Goal: Information Seeking & Learning: Compare options

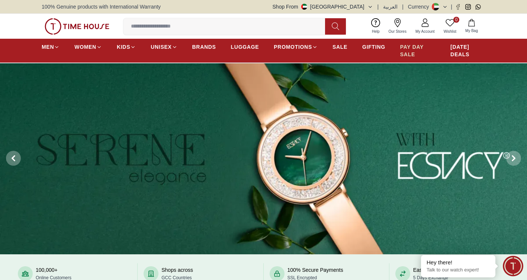
click at [408, 49] on span "PAY DAY SALE" at bounding box center [417, 50] width 35 height 15
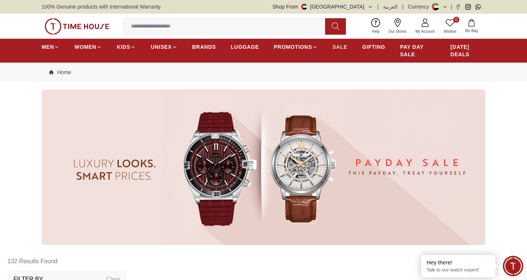
click at [339, 44] on span "SALE" at bounding box center [339, 46] width 15 height 7
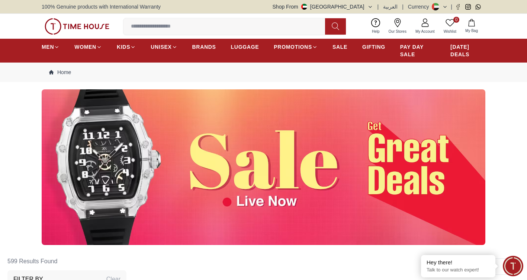
click at [422, 30] on span "My Account" at bounding box center [424, 32] width 25 height 6
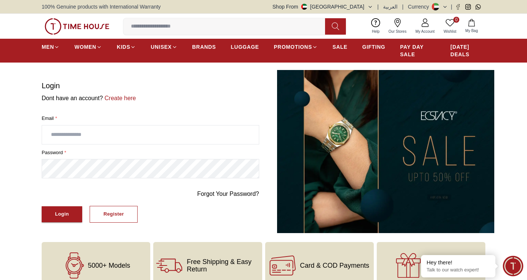
click at [132, 141] on input "text" at bounding box center [150, 134] width 217 height 19
click at [520, 79] on section "Login Dont have an account? Create here Email * password * Forgot Your Password…" at bounding box center [263, 151] width 527 height 163
click at [90, 136] on input "text" at bounding box center [150, 134] width 217 height 19
type input "**********"
click at [42, 206] on button "Login" at bounding box center [62, 214] width 41 height 16
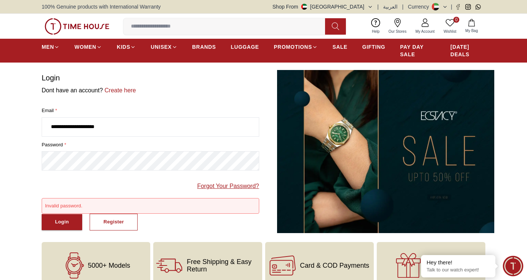
click at [201, 188] on link "Forgot Your Password?" at bounding box center [228, 185] width 62 height 9
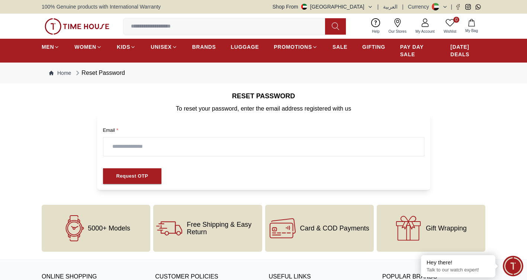
click at [144, 148] on input "text" at bounding box center [263, 146] width 321 height 19
type input "**********"
click at [131, 181] on button "Request OTP" at bounding box center [132, 176] width 59 height 16
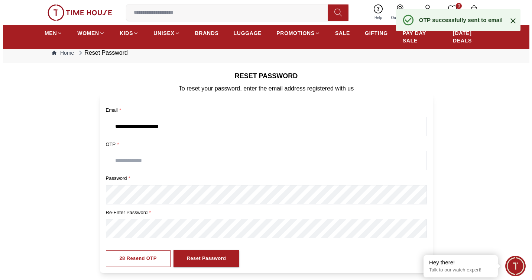
scroll to position [37, 0]
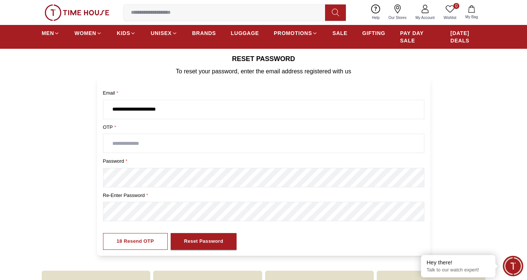
click at [467, 138] on div "**********" at bounding box center [264, 166] width 444 height 180
click at [159, 138] on input "text" at bounding box center [263, 143] width 321 height 19
type input "****"
click at [197, 237] on div "Reset Password" at bounding box center [200, 241] width 39 height 9
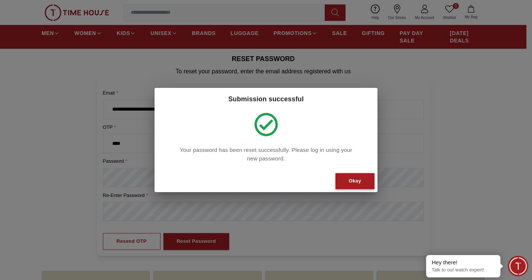
click at [364, 178] on button "Okay" at bounding box center [355, 181] width 39 height 16
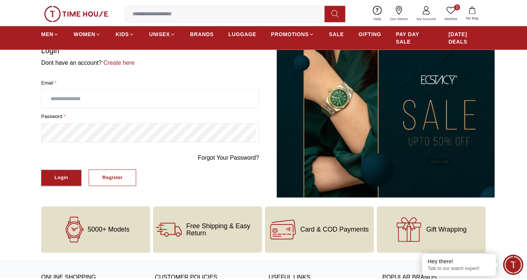
scroll to position [9, 0]
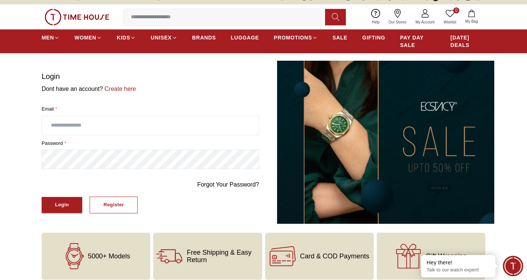
click at [85, 120] on input "text" at bounding box center [150, 125] width 217 height 19
type input "**********"
click at [42, 197] on button "Login" at bounding box center [62, 205] width 41 height 16
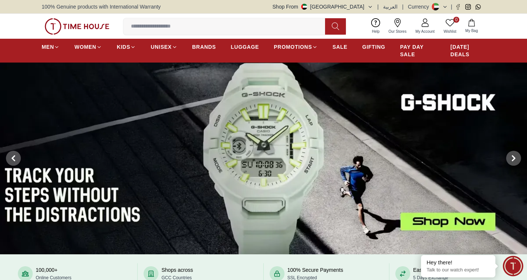
click at [265, 157] on img at bounding box center [263, 157] width 527 height 191
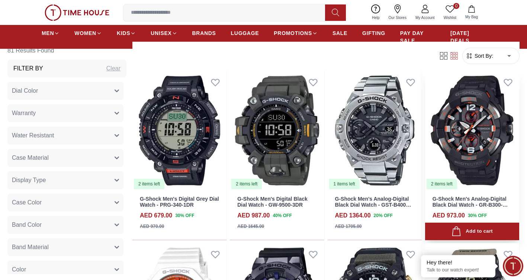
scroll to position [297, 0]
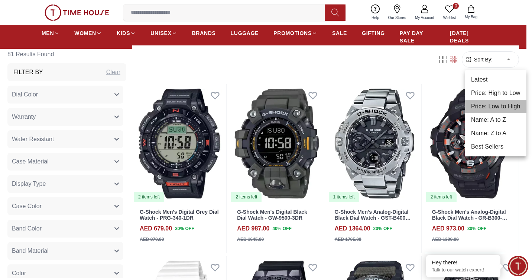
click at [495, 106] on li "Price: Low to High" at bounding box center [496, 106] width 61 height 13
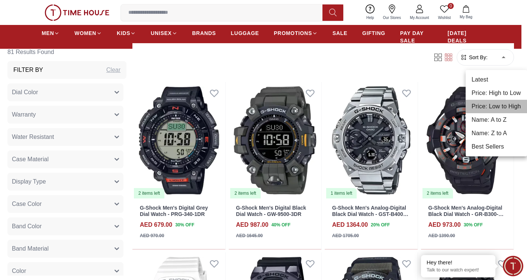
type input "*"
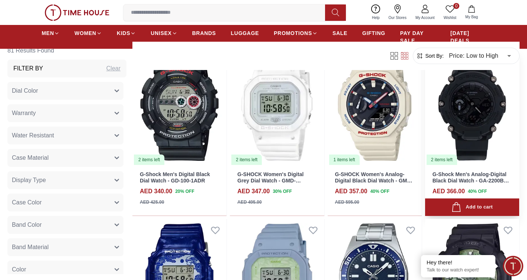
scroll to position [855, 0]
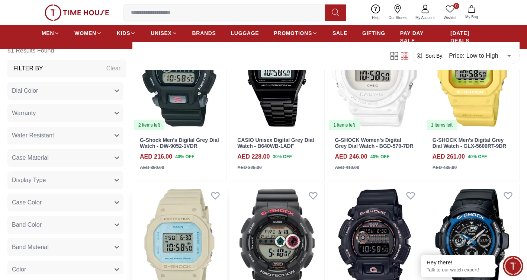
scroll to position [372, 0]
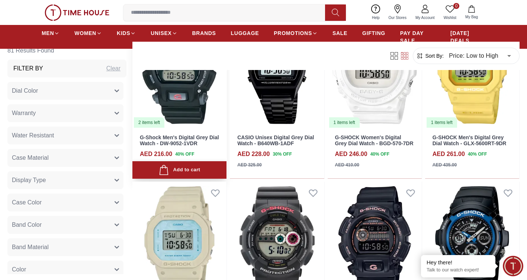
click at [195, 169] on div "Add to cart" at bounding box center [179, 170] width 41 height 10
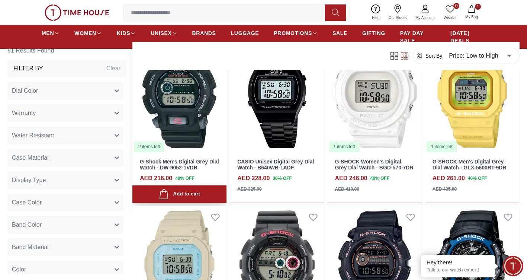
scroll to position [335, 0]
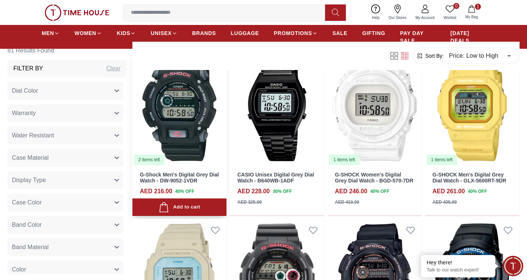
click at [197, 133] on img at bounding box center [179, 106] width 94 height 119
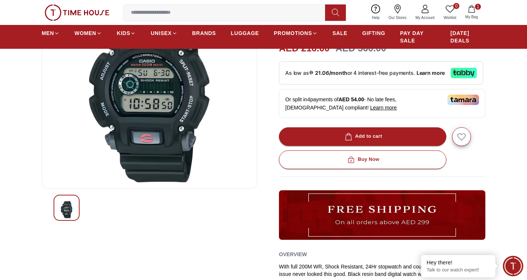
scroll to position [37, 0]
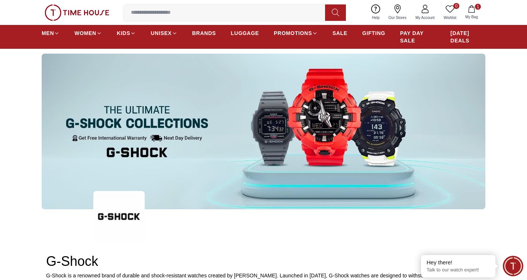
scroll to position [335, 0]
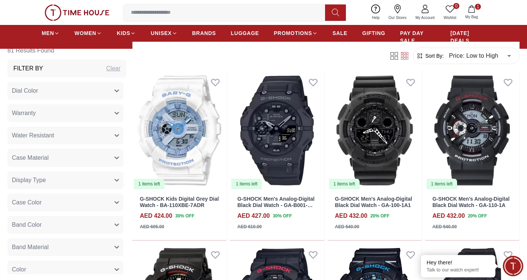
scroll to position [632, 0]
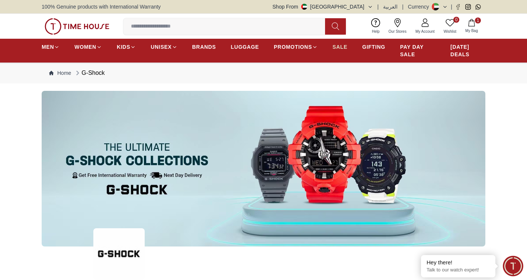
click at [343, 46] on span "SALE" at bounding box center [339, 46] width 15 height 7
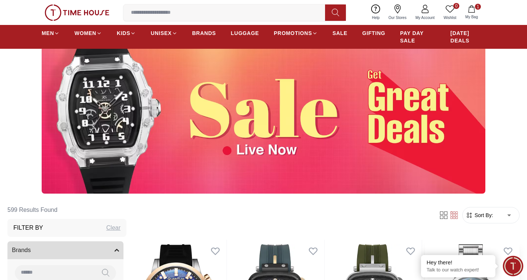
scroll to position [186, 0]
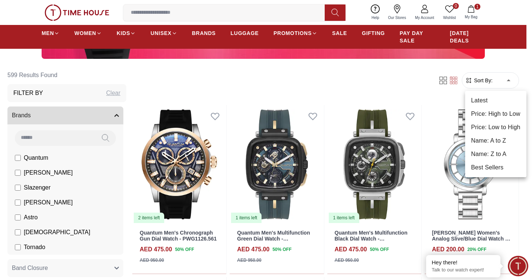
click at [489, 129] on li "Price: Low to High" at bounding box center [496, 126] width 61 height 13
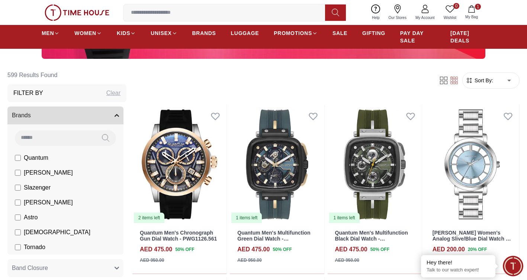
type input "*"
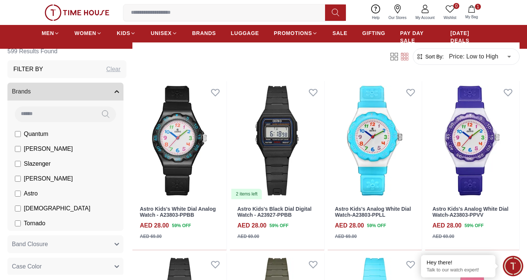
scroll to position [223, 0]
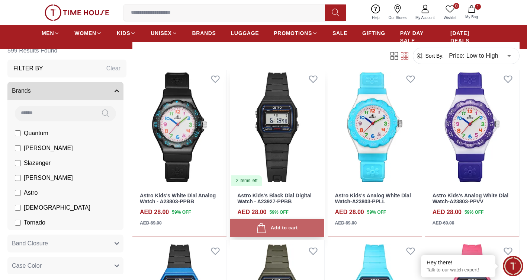
click at [283, 226] on div "Add to cart" at bounding box center [276, 228] width 41 height 10
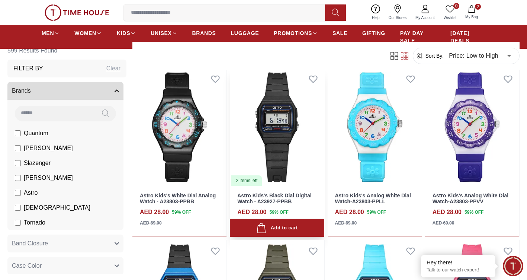
click at [294, 144] on img at bounding box center [277, 127] width 94 height 119
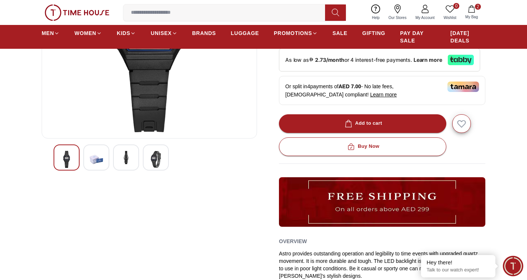
scroll to position [149, 0]
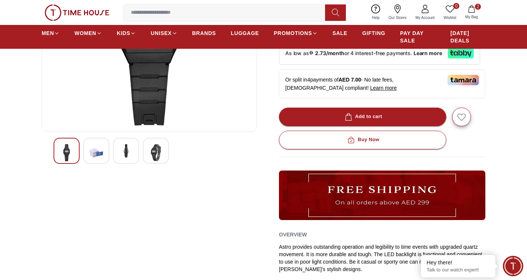
click at [153, 156] on img at bounding box center [155, 152] width 13 height 17
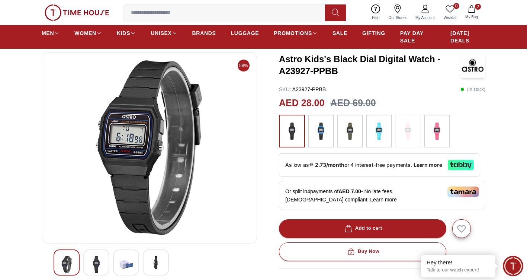
scroll to position [74, 0]
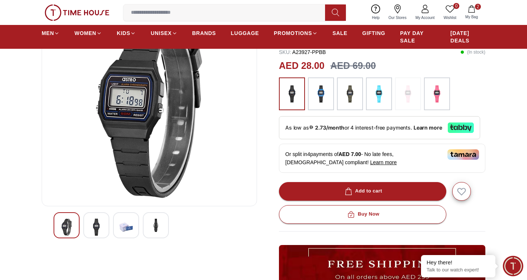
click at [133, 222] on div at bounding box center [126, 225] width 26 height 26
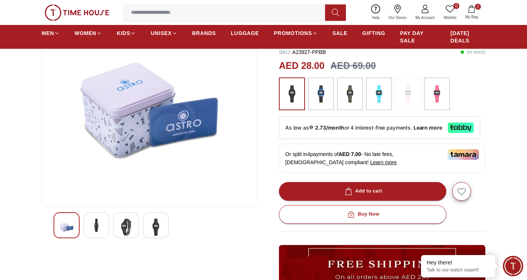
click at [104, 227] on div at bounding box center [96, 225] width 26 height 26
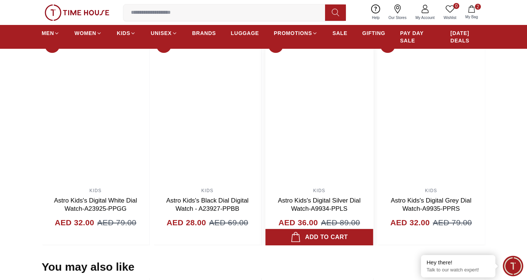
scroll to position [521, 0]
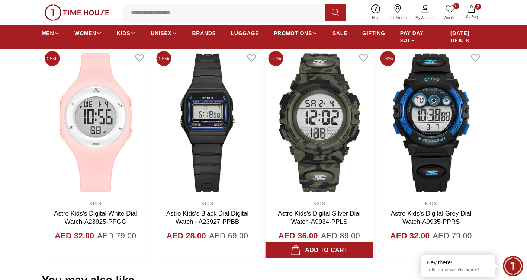
click at [329, 121] on img at bounding box center [319, 122] width 108 height 149
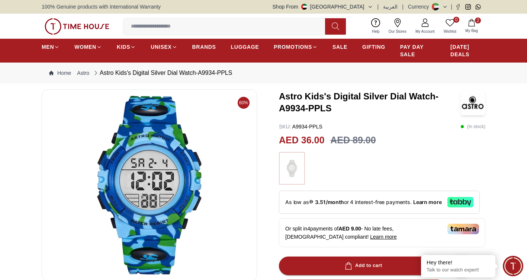
click at [296, 166] on img at bounding box center [292, 167] width 19 height 25
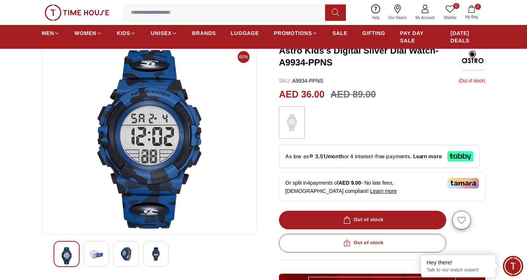
scroll to position [37, 0]
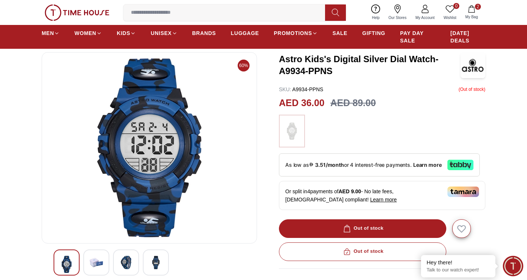
click at [153, 259] on img at bounding box center [155, 261] width 13 height 13
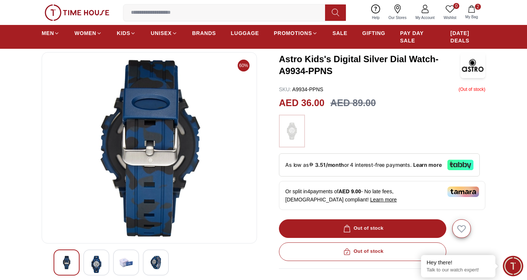
click at [131, 257] on img at bounding box center [125, 261] width 13 height 13
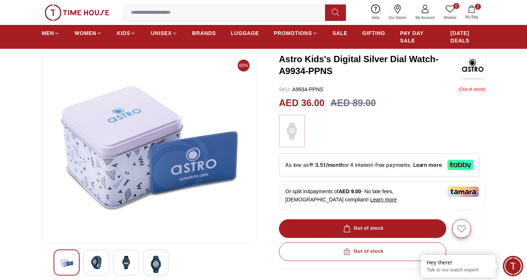
click at [96, 258] on img at bounding box center [96, 261] width 13 height 13
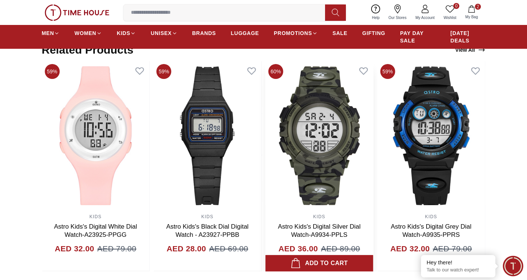
scroll to position [521, 0]
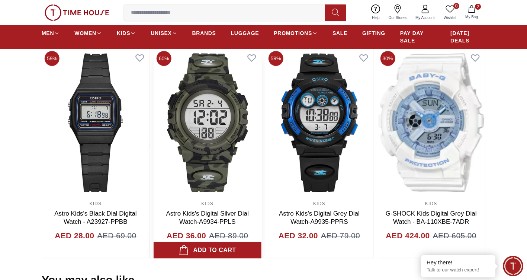
click at [261, 125] on img at bounding box center [208, 122] width 108 height 149
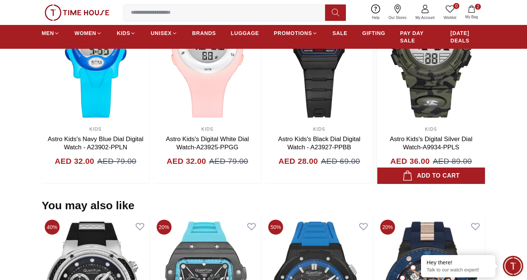
scroll to position [409, 0]
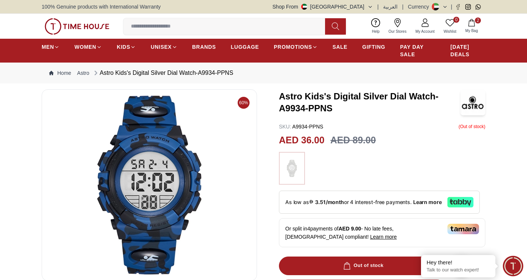
click at [468, 103] on img at bounding box center [472, 102] width 25 height 26
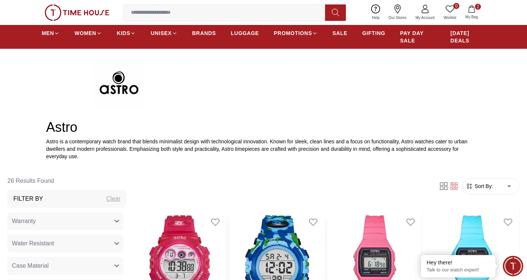
scroll to position [335, 0]
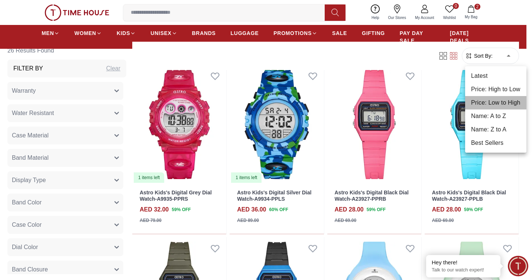
click at [494, 100] on li "Price: Low to High" at bounding box center [496, 102] width 61 height 13
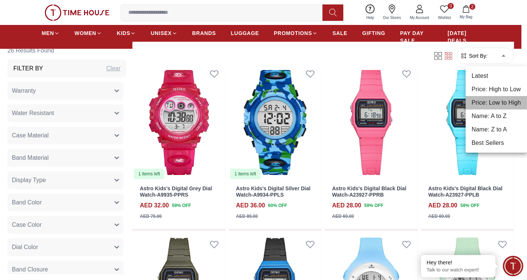
type input "*"
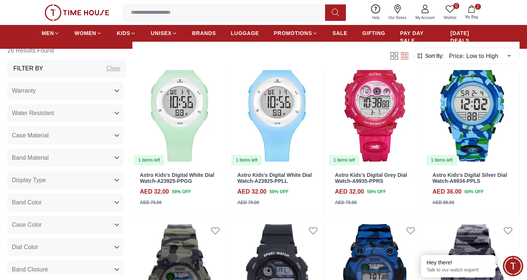
scroll to position [855, 0]
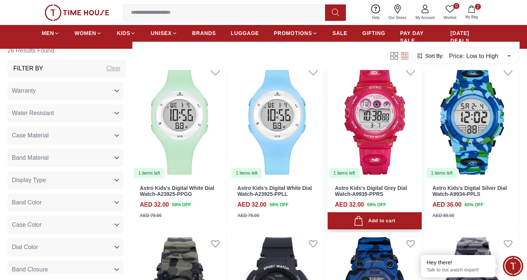
click at [370, 218] on div "Add to cart" at bounding box center [374, 221] width 41 height 10
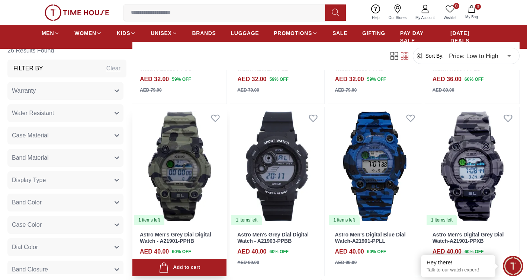
scroll to position [1041, 0]
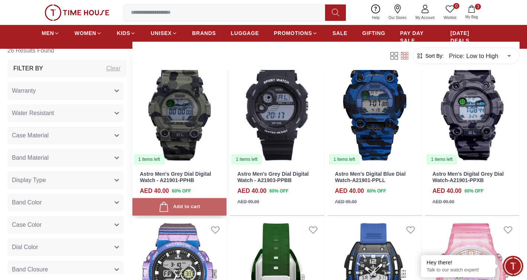
click at [178, 206] on div "Add to cart" at bounding box center [179, 207] width 41 height 10
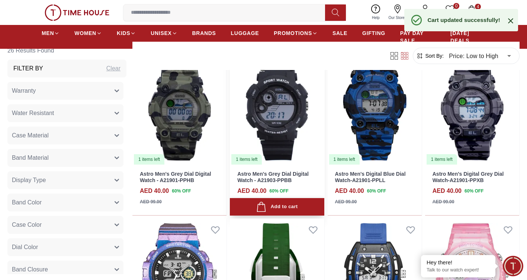
click at [280, 205] on div "Add to cart" at bounding box center [276, 207] width 41 height 10
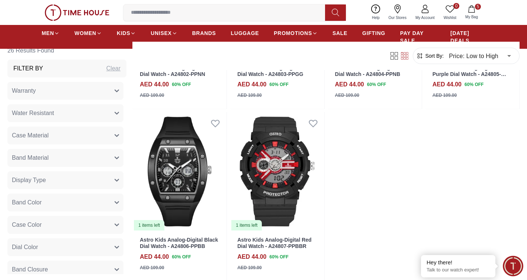
scroll to position [1339, 0]
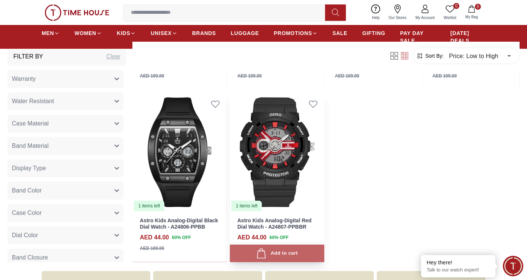
click at [276, 248] on div "Add to cart" at bounding box center [276, 253] width 41 height 10
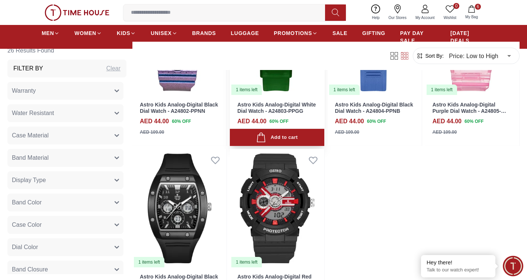
scroll to position [1301, 0]
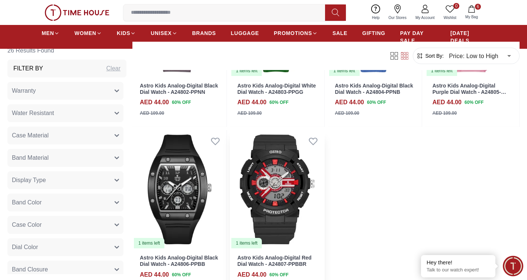
click at [279, 144] on img at bounding box center [277, 189] width 94 height 119
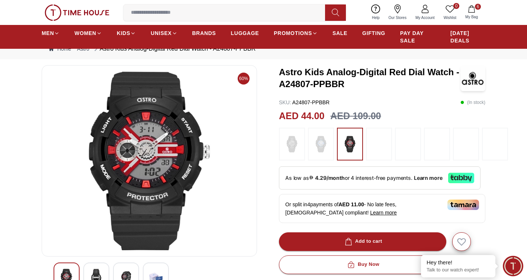
scroll to position [37, 0]
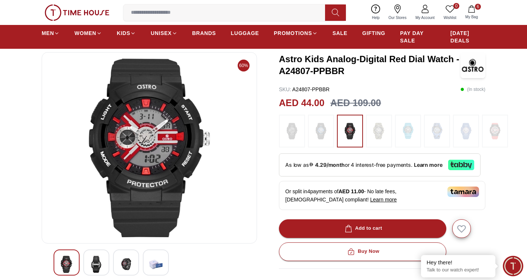
click at [92, 265] on img at bounding box center [96, 263] width 13 height 17
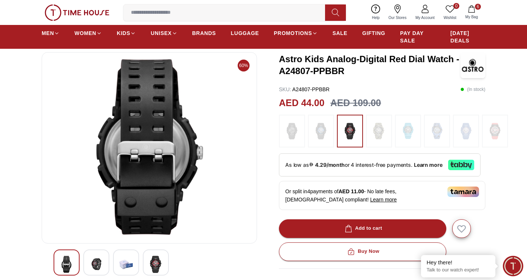
click at [156, 265] on img at bounding box center [155, 263] width 13 height 17
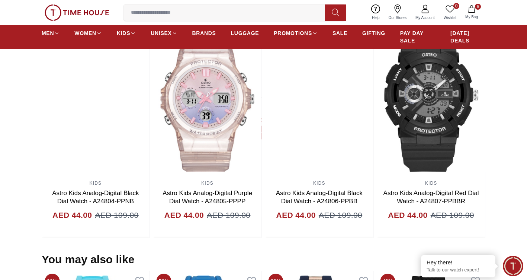
scroll to position [521, 0]
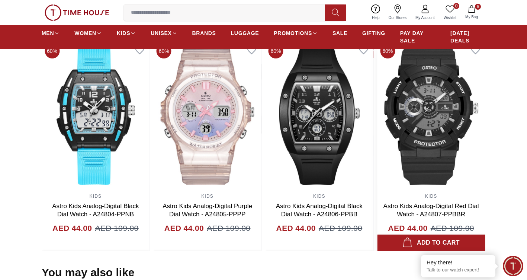
click at [467, 164] on img at bounding box center [431, 115] width 108 height 149
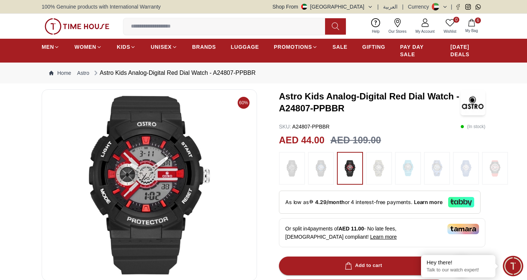
click at [307, 169] on div at bounding box center [382, 168] width 206 height 33
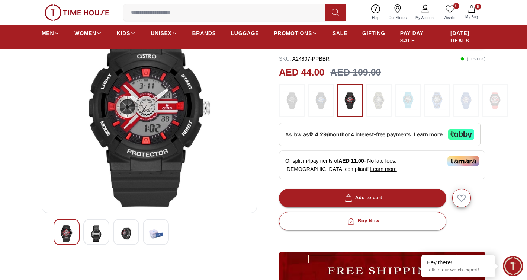
scroll to position [74, 0]
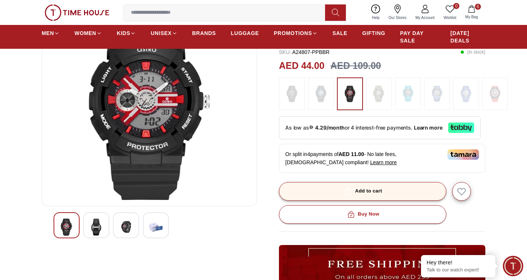
click at [366, 191] on div "Add to cart" at bounding box center [362, 191] width 39 height 9
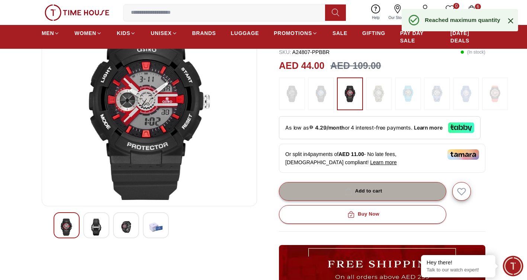
click at [366, 191] on div "Add to cart" at bounding box center [362, 191] width 39 height 9
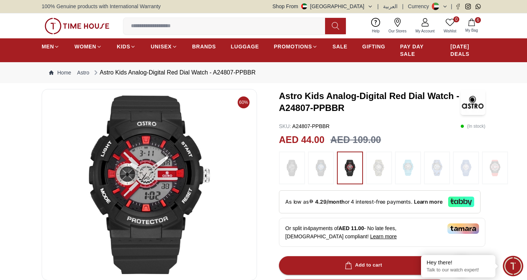
scroll to position [0, 0]
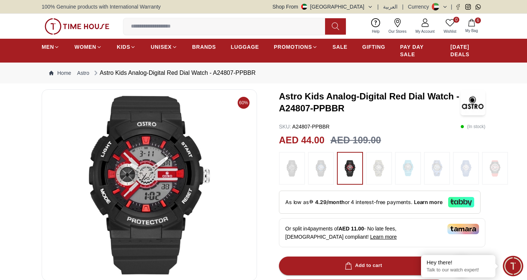
click at [313, 171] on img at bounding box center [321, 167] width 19 height 25
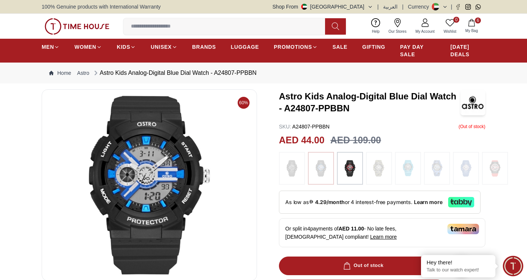
click at [472, 105] on img at bounding box center [472, 102] width 25 height 26
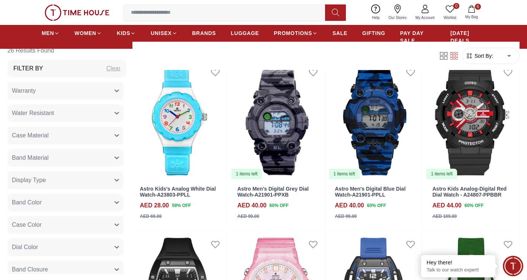
scroll to position [855, 0]
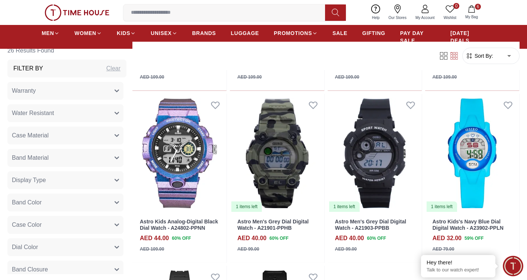
scroll to position [1190, 0]
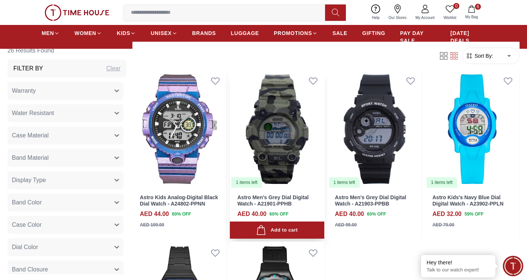
click at [302, 132] on img at bounding box center [277, 129] width 94 height 119
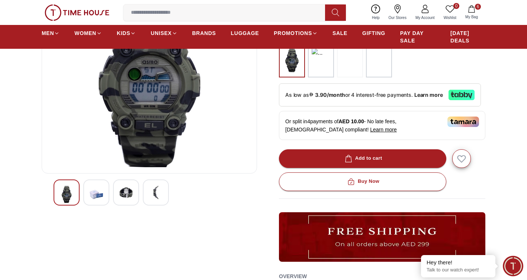
scroll to position [112, 0]
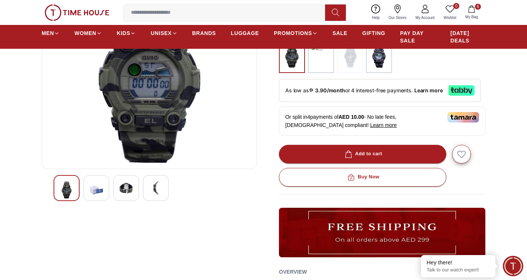
click at [122, 187] on img at bounding box center [125, 187] width 13 height 13
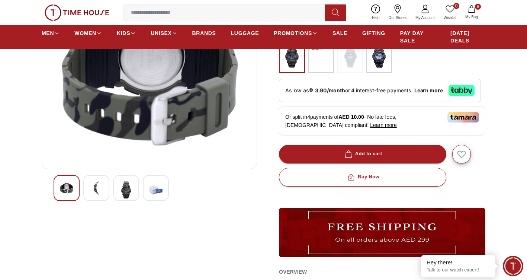
click at [67, 186] on img at bounding box center [66, 187] width 13 height 13
click at [106, 189] on div at bounding box center [96, 188] width 26 height 26
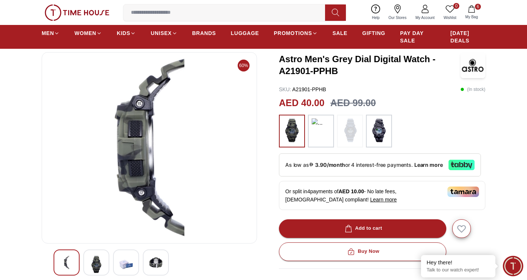
scroll to position [74, 0]
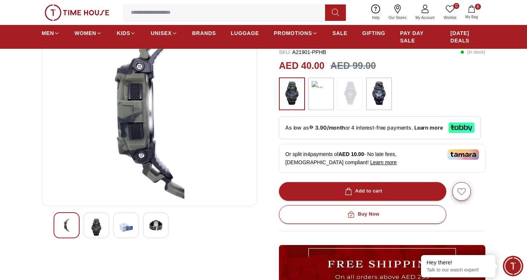
click at [154, 220] on img at bounding box center [155, 224] width 13 height 13
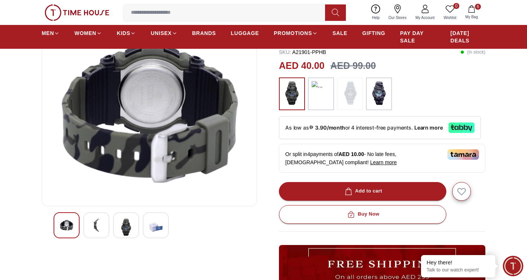
click at [126, 224] on img at bounding box center [125, 226] width 13 height 17
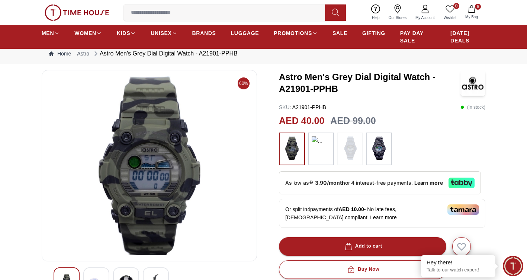
scroll to position [37, 0]
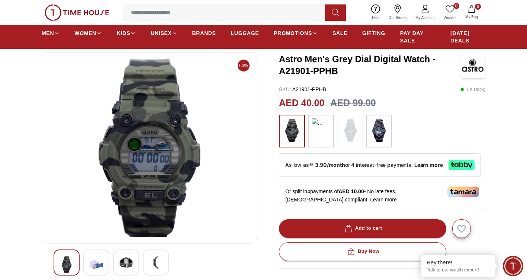
click at [379, 129] on img at bounding box center [379, 130] width 19 height 24
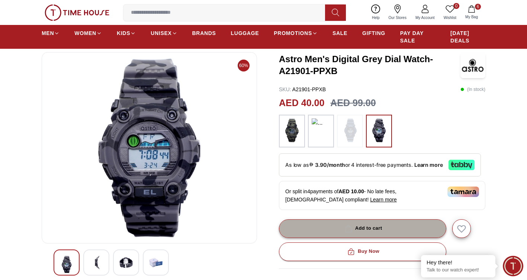
click at [353, 228] on span "button" at bounding box center [348, 228] width 10 height 7
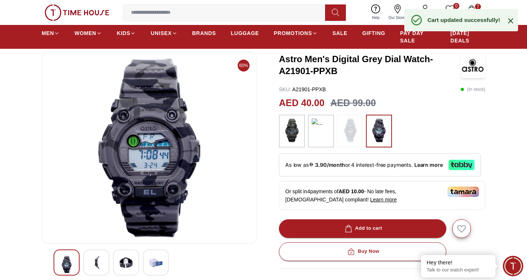
click at [292, 132] on img at bounding box center [292, 130] width 19 height 24
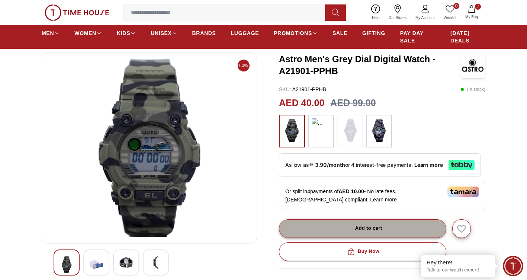
click at [361, 226] on div "Add to cart" at bounding box center [362, 228] width 39 height 9
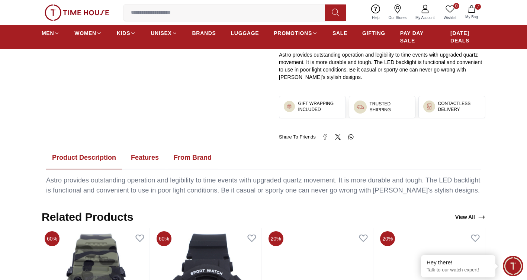
scroll to position [483, 0]
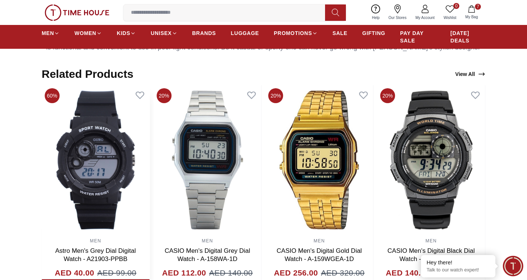
click at [149, 187] on img at bounding box center [96, 159] width 108 height 149
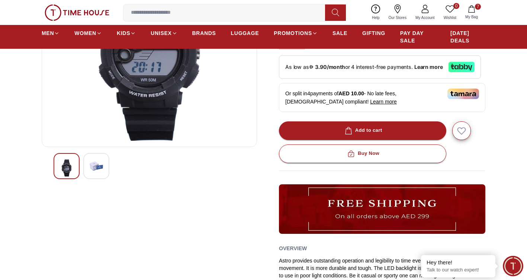
scroll to position [149, 0]
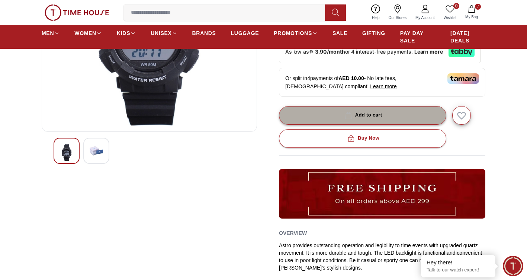
click at [345, 113] on icon "button" at bounding box center [348, 115] width 7 height 7
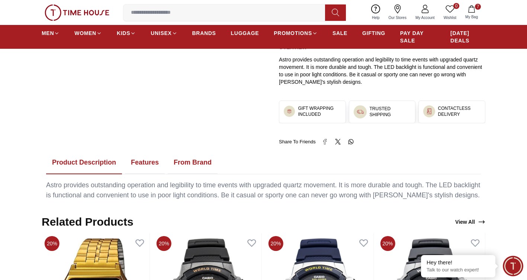
scroll to position [335, 0]
click at [423, 11] on icon at bounding box center [425, 8] width 9 height 9
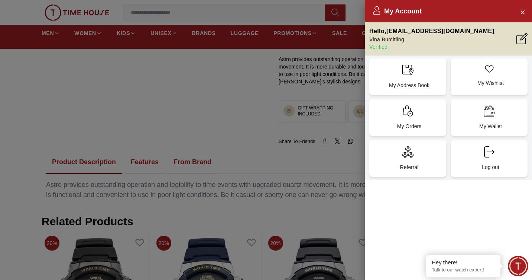
click at [230, 125] on div at bounding box center [266, 140] width 532 height 280
click at [520, 6] on div "My Account" at bounding box center [448, 11] width 167 height 22
drag, startPoint x: 520, startPoint y: 7, endPoint x: 270, endPoint y: 62, distance: 256.3
click at [270, 62] on div at bounding box center [266, 140] width 532 height 280
click at [522, 12] on icon "Close Account" at bounding box center [522, 11] width 3 height 3
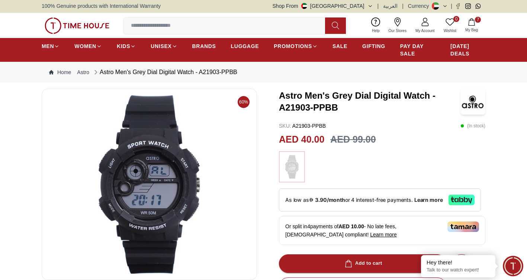
scroll to position [0, 0]
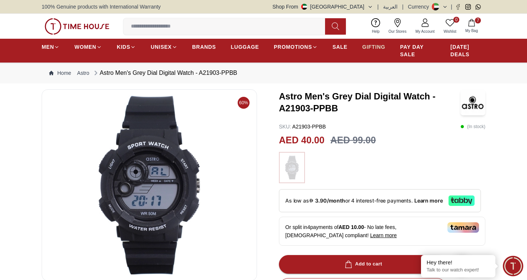
click at [370, 45] on span "GIFTING" at bounding box center [373, 46] width 23 height 7
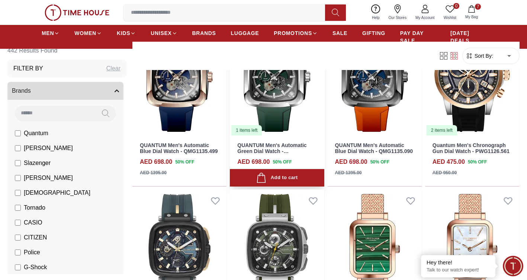
scroll to position [297, 0]
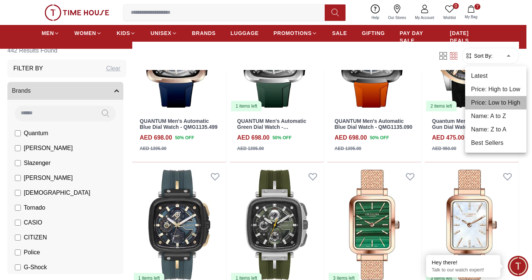
click at [494, 103] on li "Price: Low to High" at bounding box center [496, 102] width 61 height 13
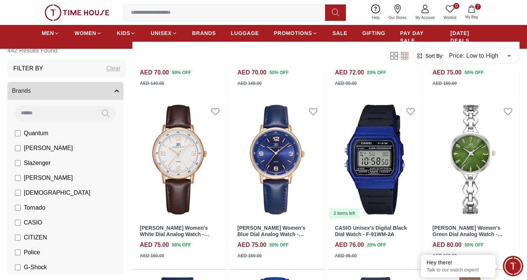
scroll to position [744, 0]
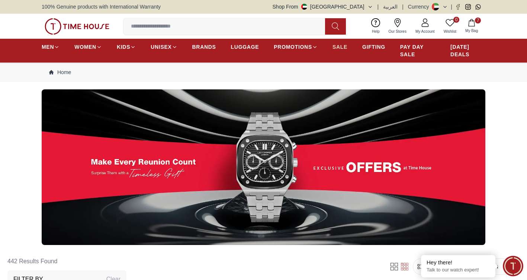
click at [339, 48] on span "SALE" at bounding box center [339, 46] width 15 height 7
type input "******"
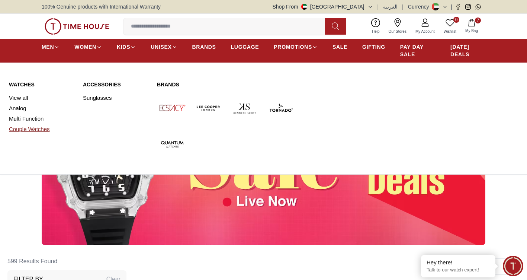
click at [32, 131] on link "Couple Watches" at bounding box center [41, 129] width 65 height 10
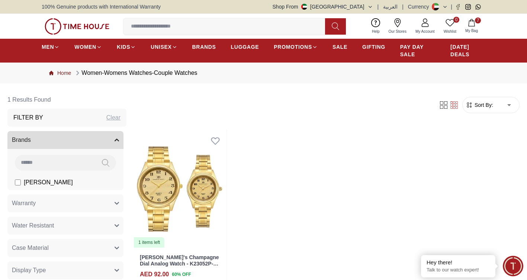
click at [68, 74] on link "Home" at bounding box center [60, 72] width 22 height 7
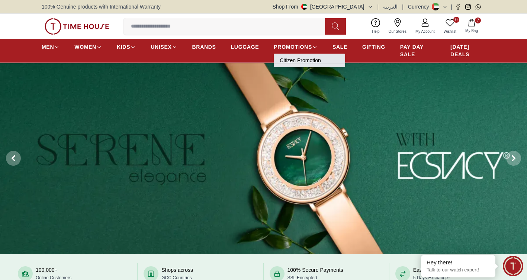
click at [306, 58] on link "Citizen Promotion" at bounding box center [309, 60] width 59 height 7
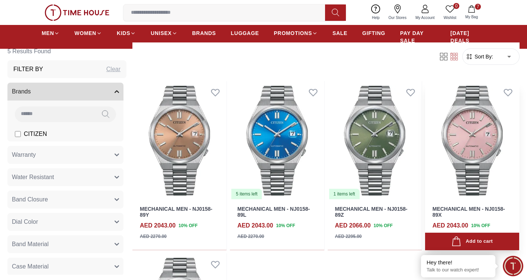
scroll to position [223, 0]
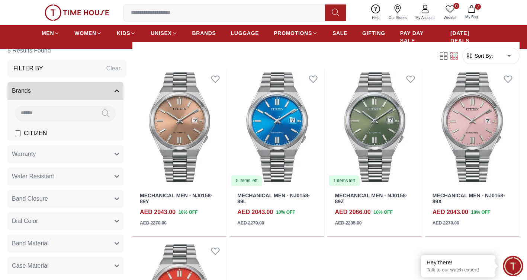
click at [499, 56] on body "100% Genuine products with International Warranty Shop From [GEOGRAPHIC_DATA] |…" at bounding box center [263, 231] width 527 height 909
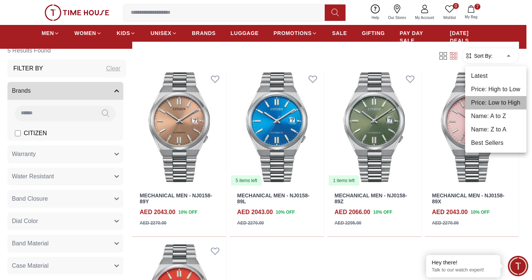
click at [481, 104] on li "Price: Low to High" at bounding box center [496, 102] width 61 height 13
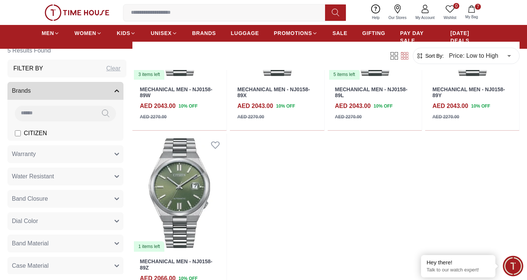
scroll to position [335, 0]
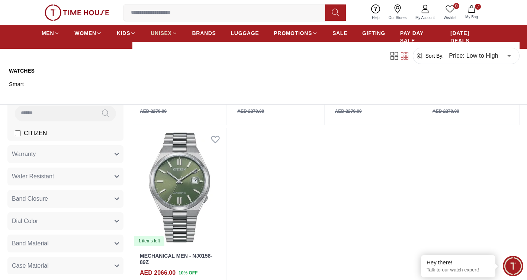
click at [167, 30] on span "UNISEX" at bounding box center [161, 32] width 21 height 7
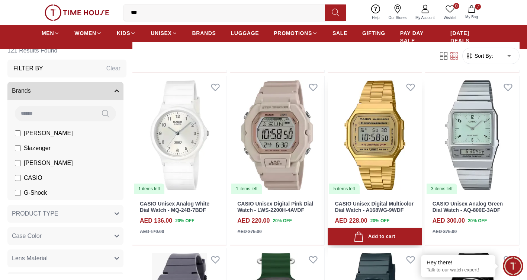
scroll to position [409, 0]
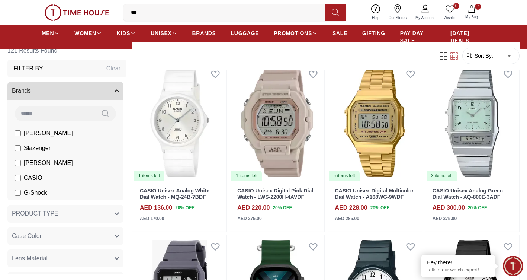
click at [492, 57] on span "Sort By:" at bounding box center [483, 55] width 20 height 7
click at [503, 54] on body "100% Genuine products with International Warranty Shop From [GEOGRAPHIC_DATA] |…" at bounding box center [263, 231] width 527 height 1281
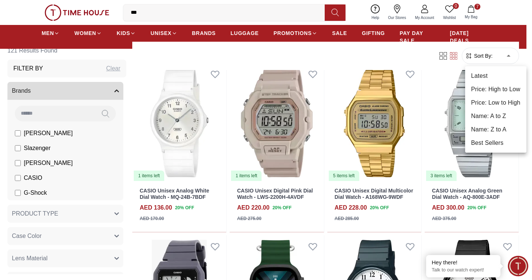
click at [481, 102] on li "Price: Low to High" at bounding box center [496, 102] width 61 height 13
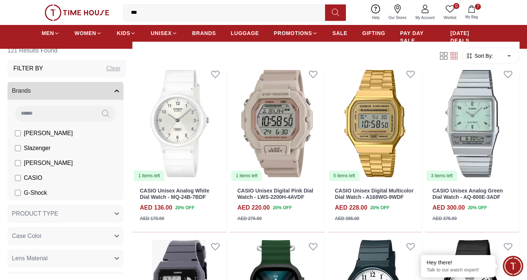
type input "*"
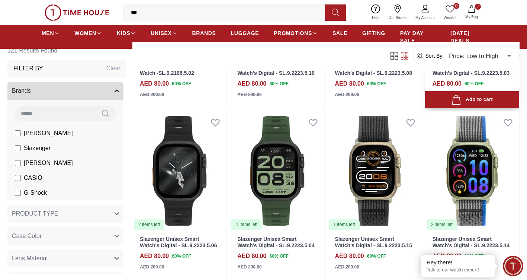
scroll to position [706, 0]
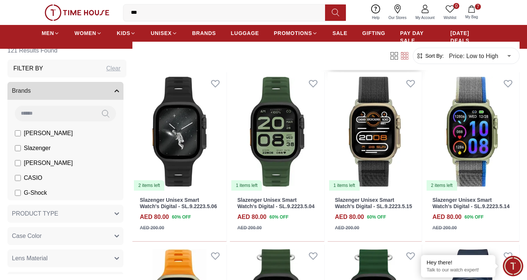
scroll to position [558, 0]
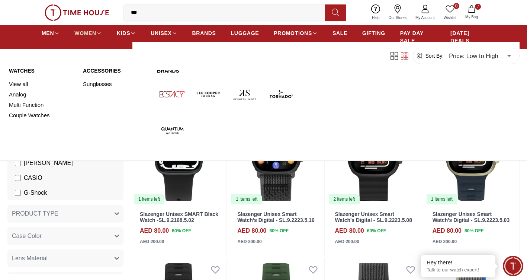
click at [82, 35] on span "WOMEN" at bounding box center [85, 32] width 22 height 7
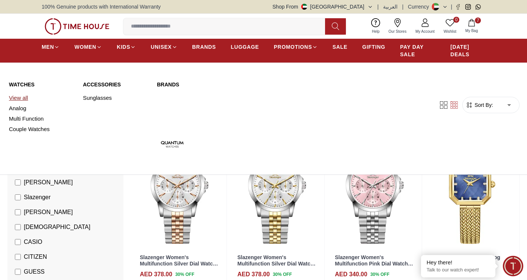
click at [20, 99] on link "View all" at bounding box center [41, 98] width 65 height 10
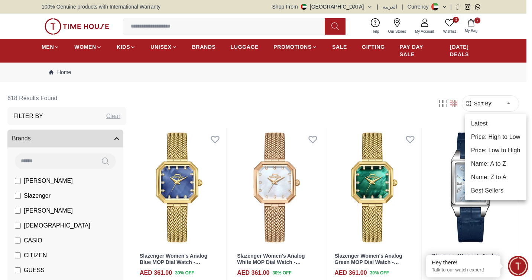
click at [486, 149] on li "Price: Low to High" at bounding box center [496, 150] width 61 height 13
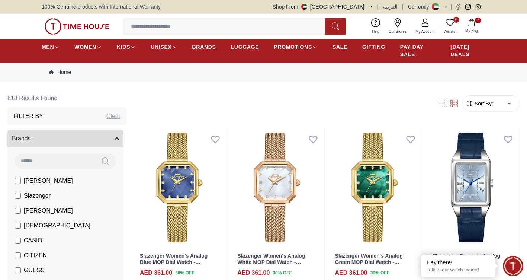
type input "*"
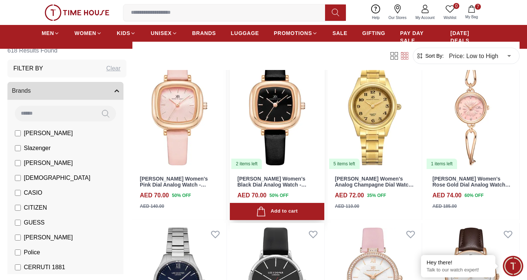
scroll to position [595, 0]
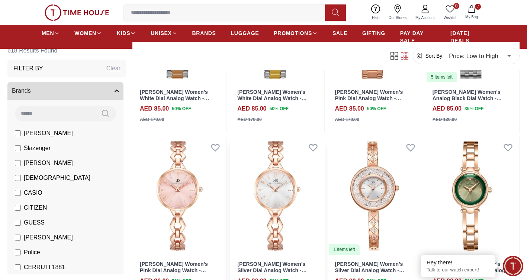
scroll to position [1562, 0]
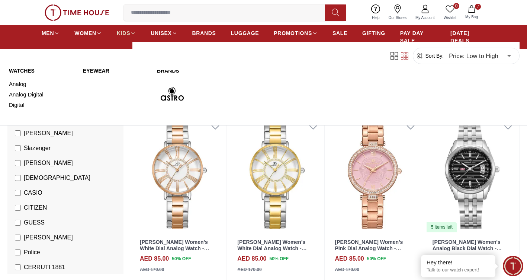
click at [120, 34] on span "KIDS" at bounding box center [123, 32] width 13 height 7
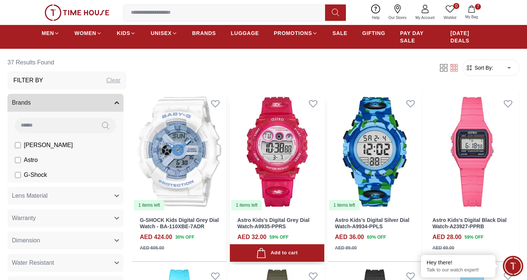
scroll to position [74, 0]
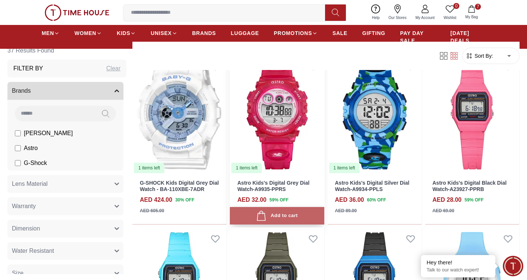
click at [275, 213] on div "Add to cart" at bounding box center [276, 215] width 41 height 10
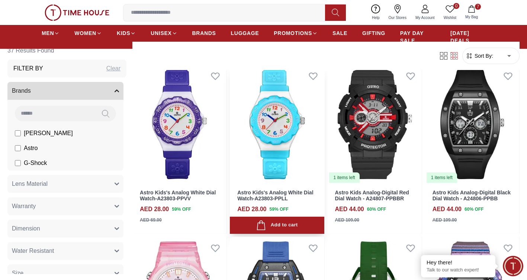
scroll to position [595, 0]
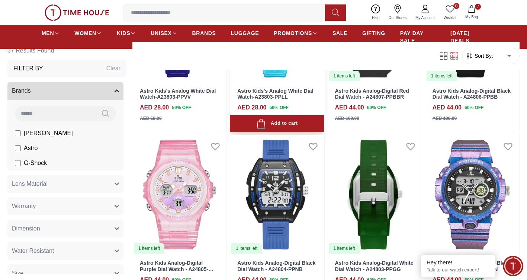
scroll to position [744, 0]
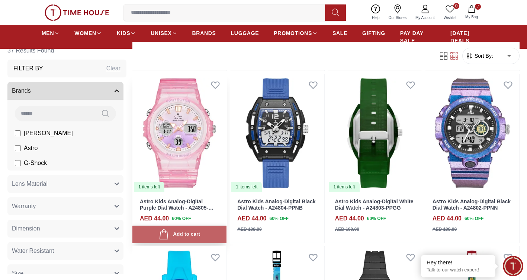
click at [174, 231] on div "Add to cart" at bounding box center [179, 234] width 41 height 10
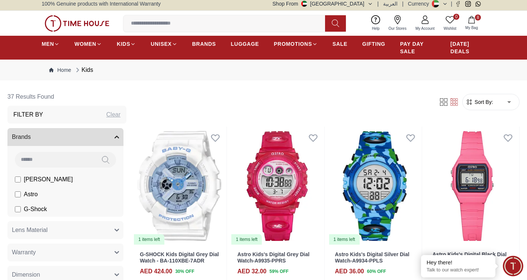
scroll to position [0, 0]
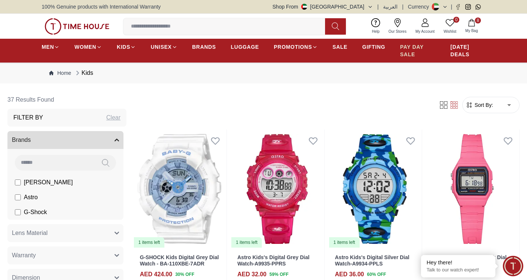
click at [406, 47] on span "PAY DAY SALE" at bounding box center [417, 50] width 35 height 15
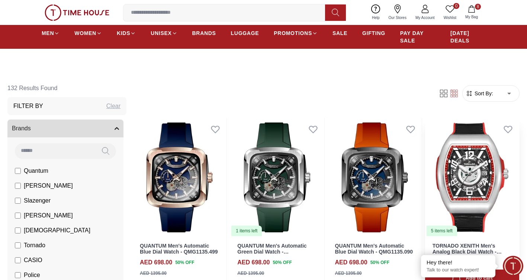
scroll to position [186, 0]
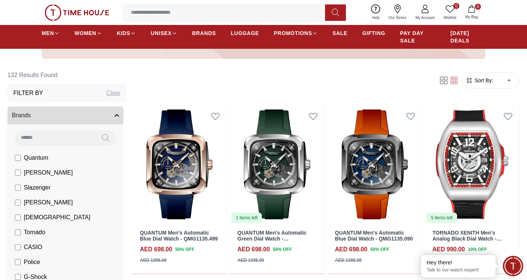
click at [490, 75] on form "Sort By: ​ ****** ​" at bounding box center [490, 80] width 57 height 16
click at [490, 80] on span "Sort By:" at bounding box center [483, 80] width 20 height 7
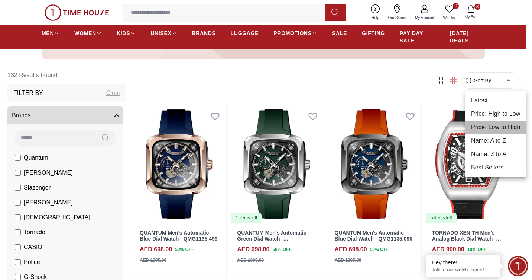
click at [486, 128] on li "Price: Low to High" at bounding box center [496, 126] width 61 height 13
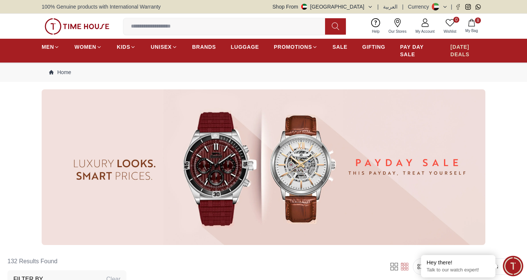
click at [464, 46] on span "[DATE] DEALS" at bounding box center [467, 50] width 35 height 15
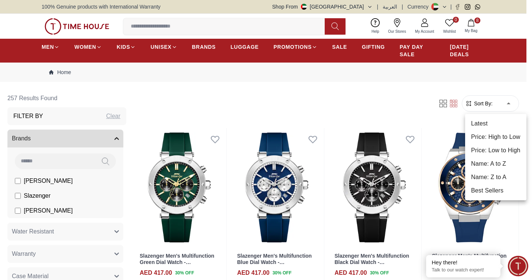
click at [486, 146] on li "Price: Low to High" at bounding box center [496, 150] width 61 height 13
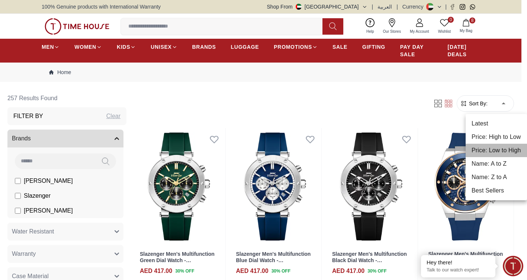
type input "*"
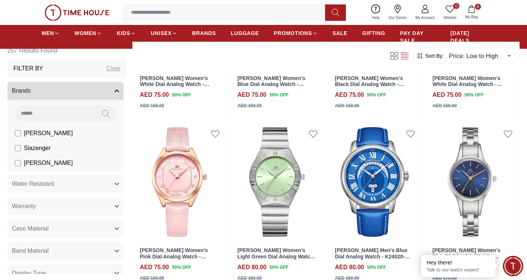
scroll to position [706, 0]
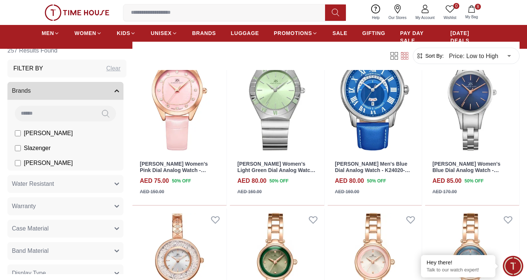
scroll to position [781, 0]
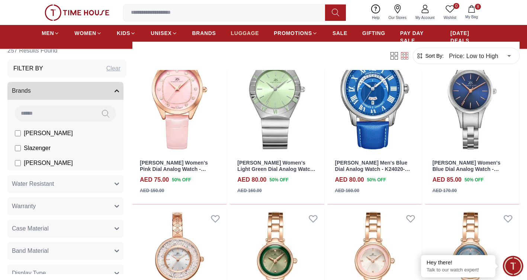
click at [239, 33] on span "LUGGAGE" at bounding box center [245, 32] width 28 height 7
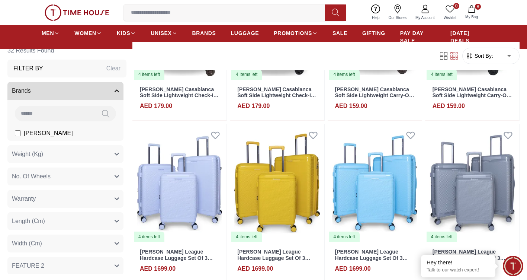
scroll to position [335, 0]
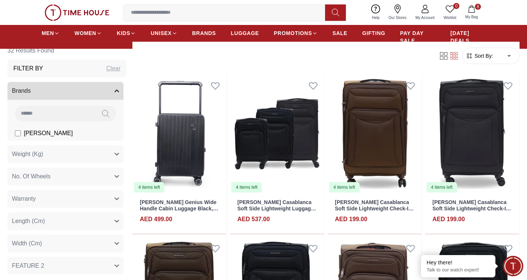
scroll to position [37, 0]
